Goal: Transaction & Acquisition: Purchase product/service

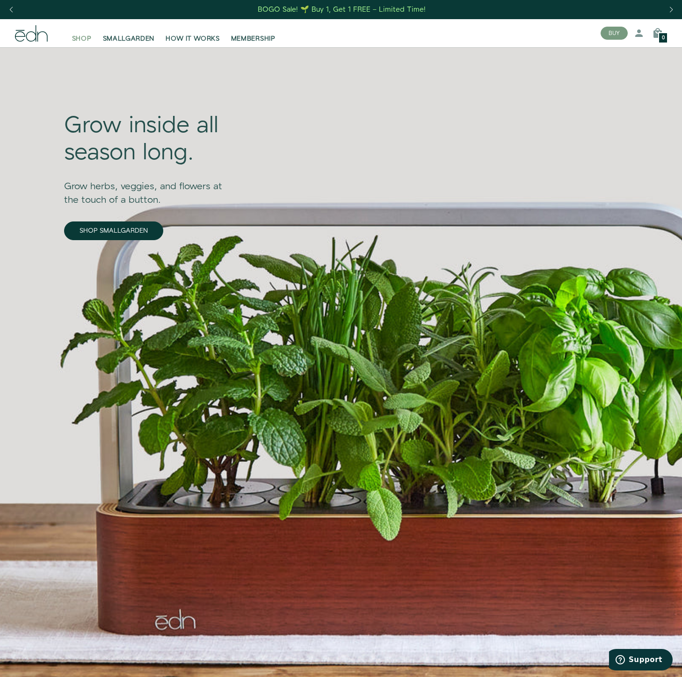
click at [78, 39] on span "SHOP" at bounding box center [82, 38] width 20 height 9
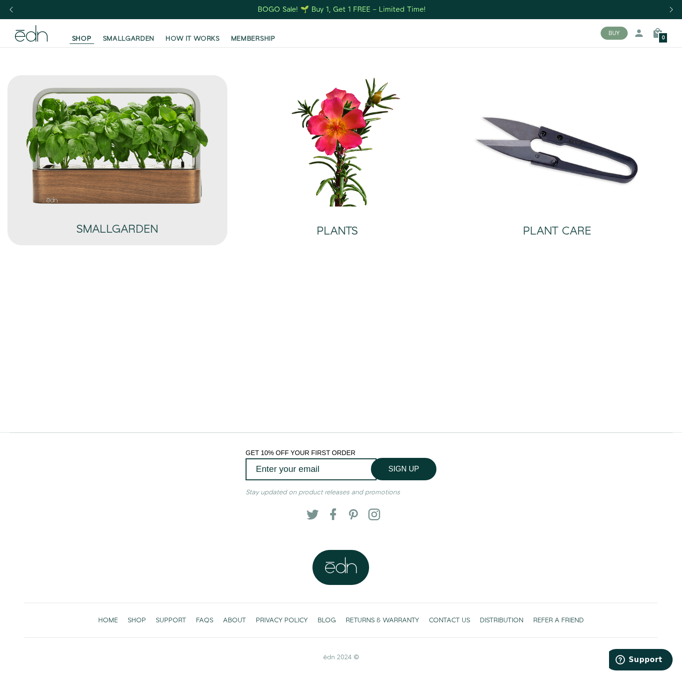
click at [168, 167] on img at bounding box center [117, 145] width 184 height 118
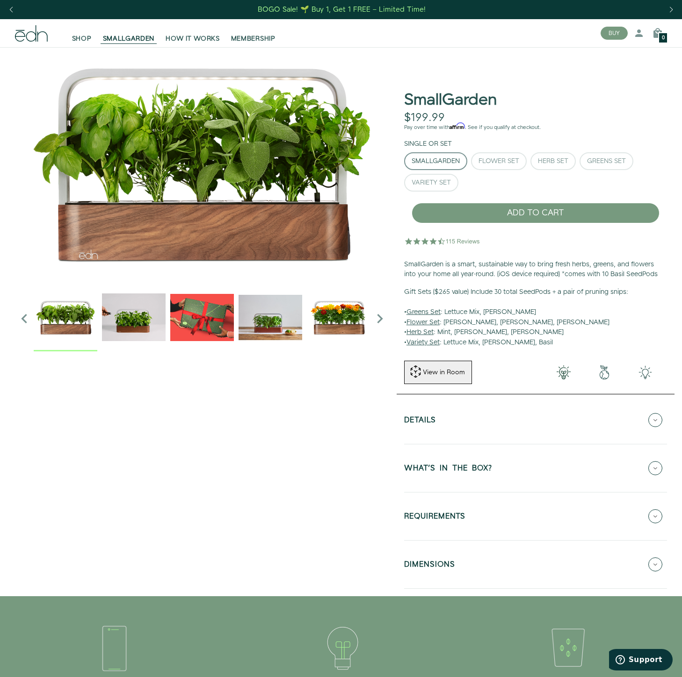
click at [527, 506] on button "REQUIREMENTS" at bounding box center [535, 516] width 263 height 33
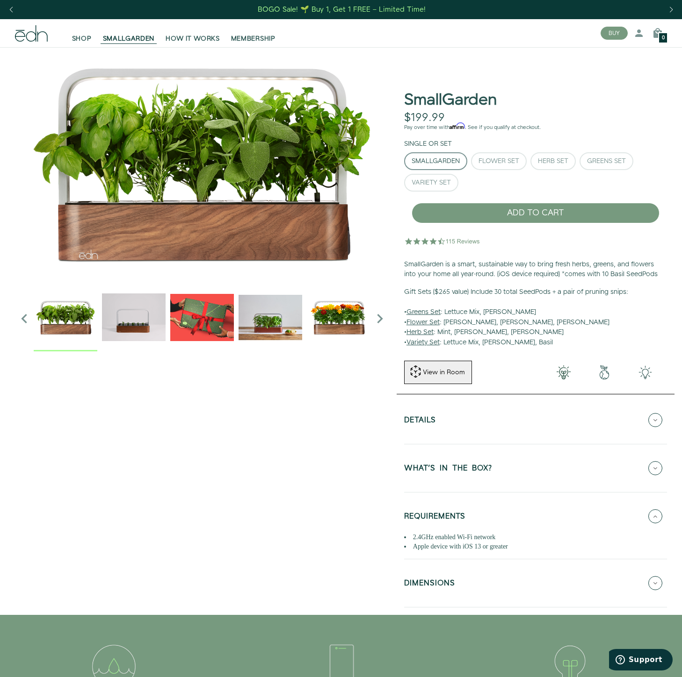
click at [526, 512] on button "REQUIREMENTS" at bounding box center [535, 516] width 263 height 33
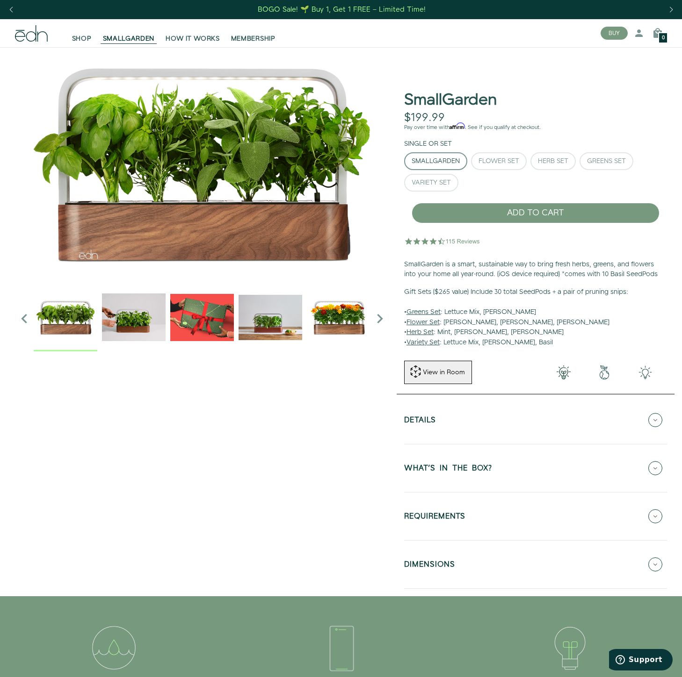
click at [519, 561] on button "DIMENSIONS" at bounding box center [535, 564] width 263 height 33
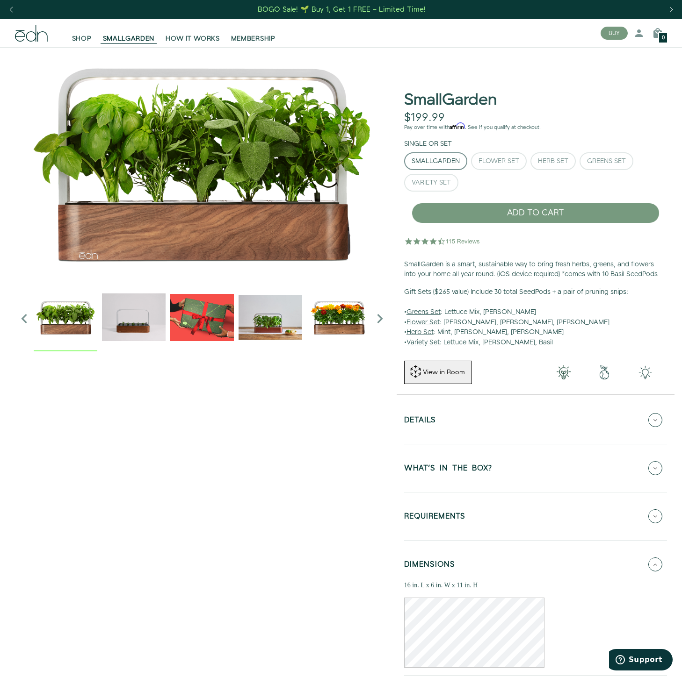
click at [519, 561] on button "DIMENSIONS" at bounding box center [535, 564] width 263 height 33
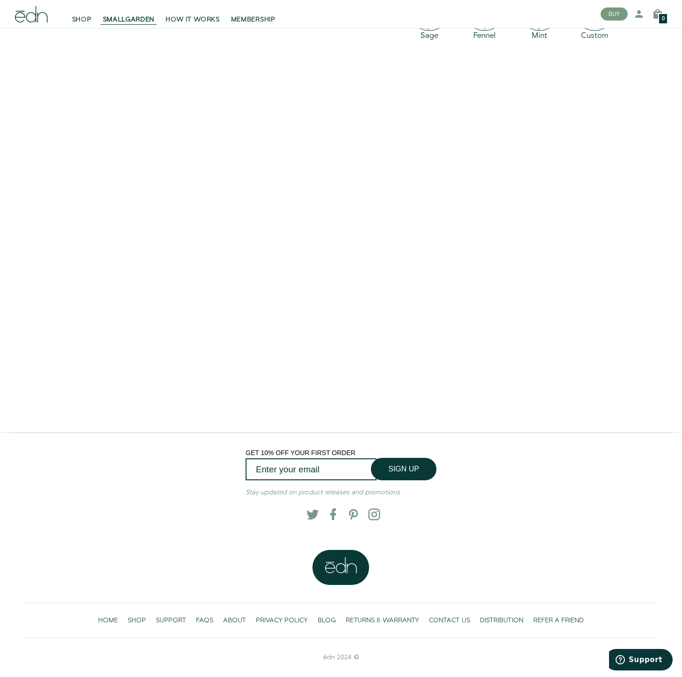
scroll to position [1546, 0]
click at [374, 514] on span at bounding box center [371, 514] width 9 height 9
